Goal: Task Accomplishment & Management: Manage account settings

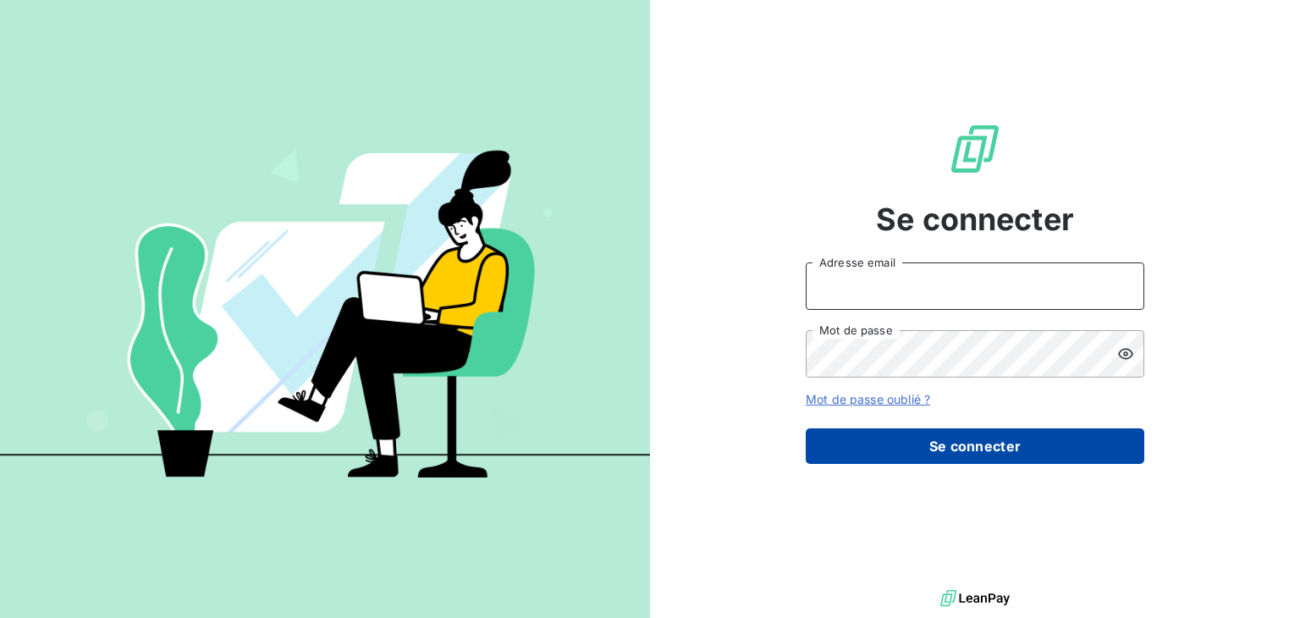
type input "lgfeller@perin.fr"
click at [941, 455] on button "Se connecter" at bounding box center [975, 446] width 339 height 36
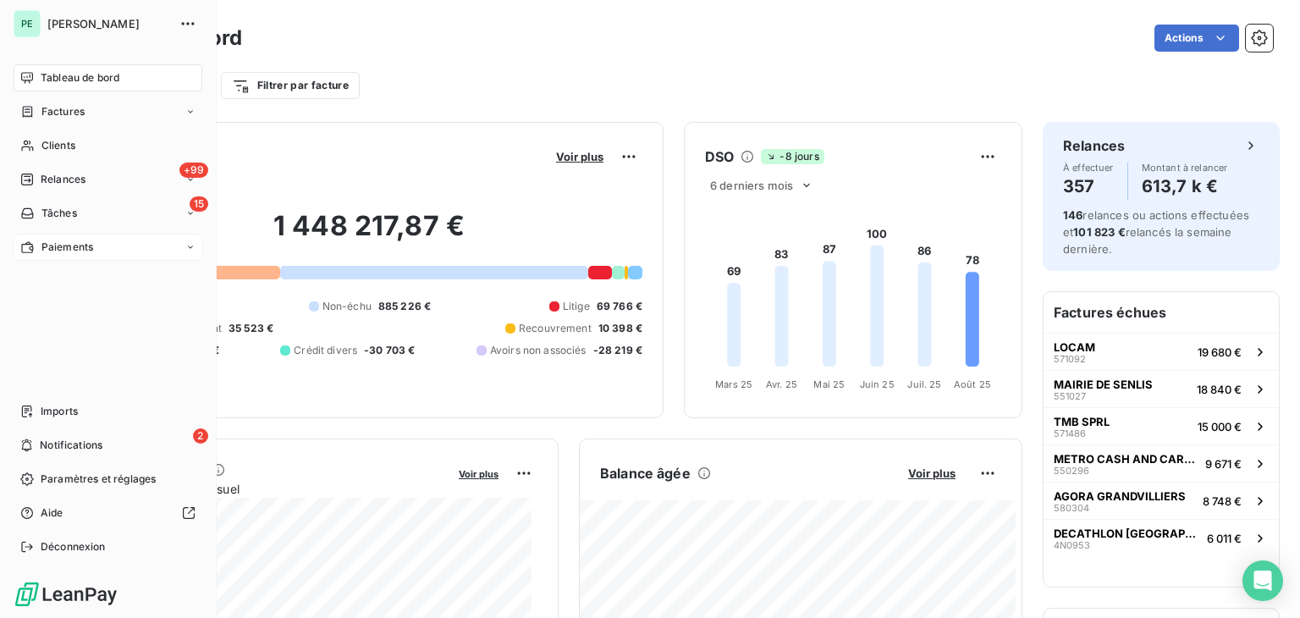
click at [37, 244] on div "Paiements" at bounding box center [56, 247] width 73 height 15
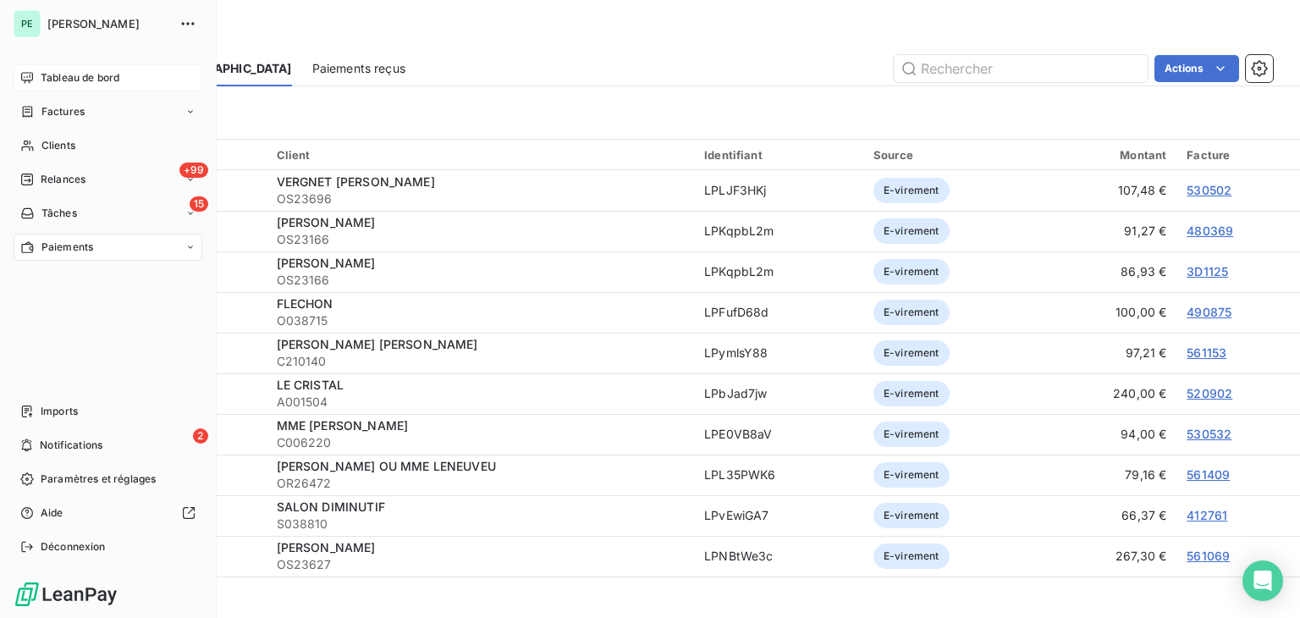
click at [25, 76] on icon at bounding box center [27, 78] width 14 height 14
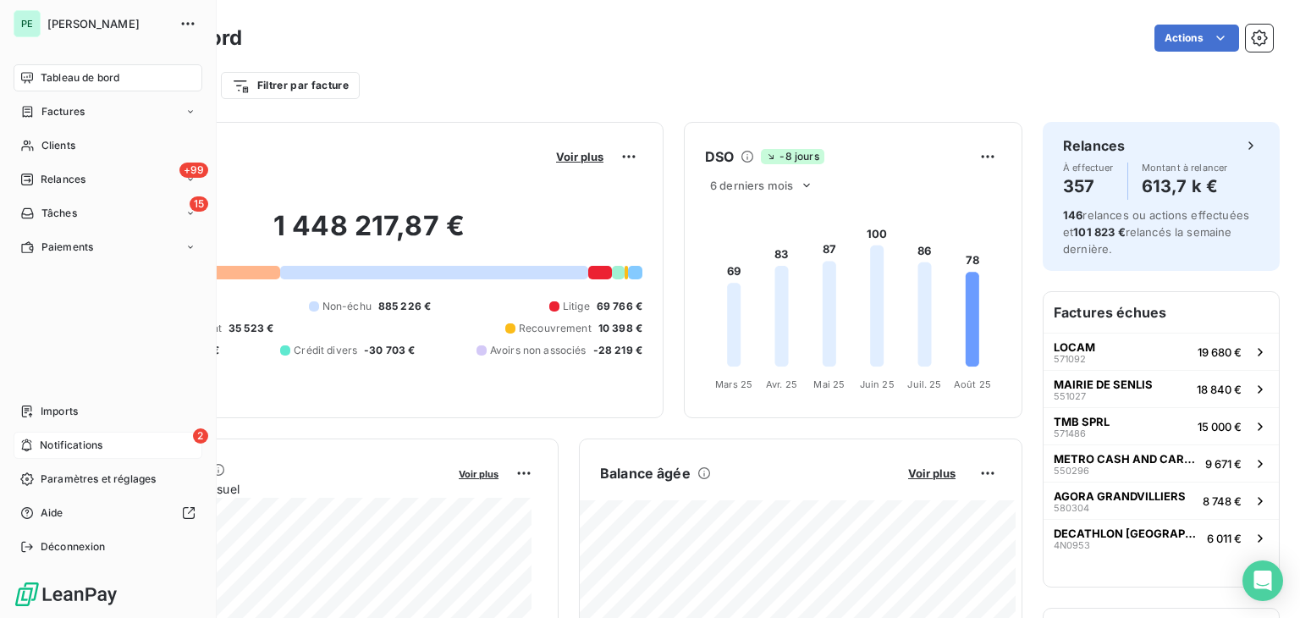
click at [33, 441] on div "2 Notifications" at bounding box center [108, 445] width 189 height 27
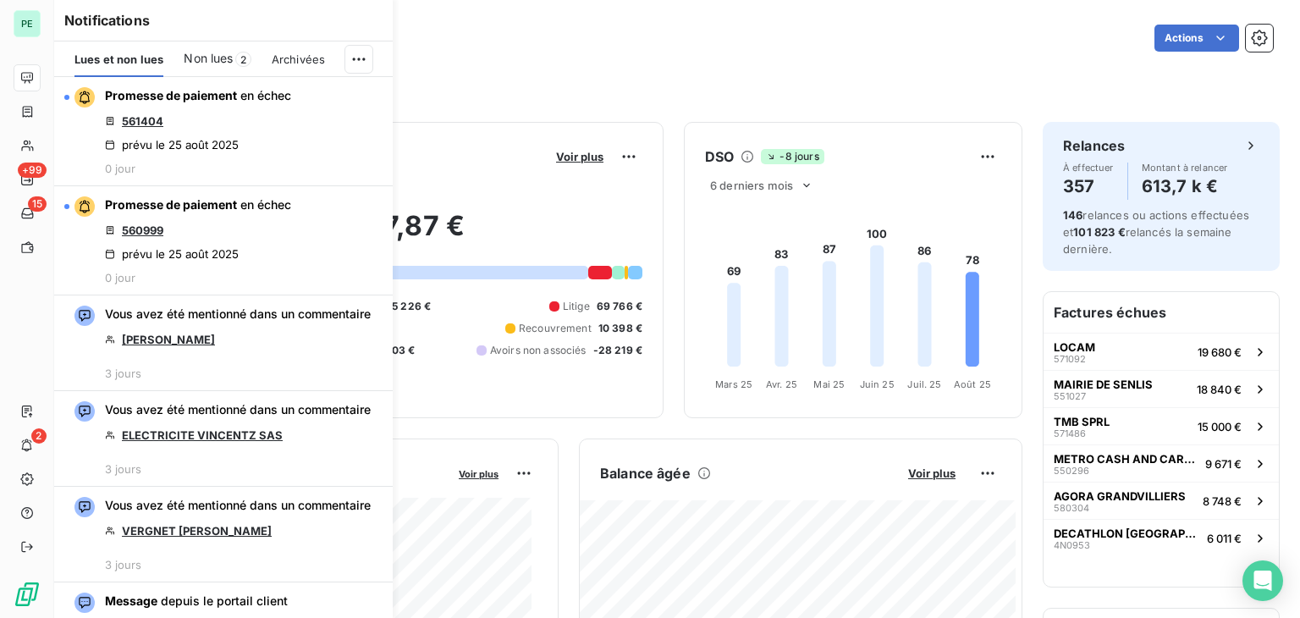
click at [501, 44] on div "Actions" at bounding box center [767, 38] width 1011 height 27
